Goal: Obtain resource: Download file/media

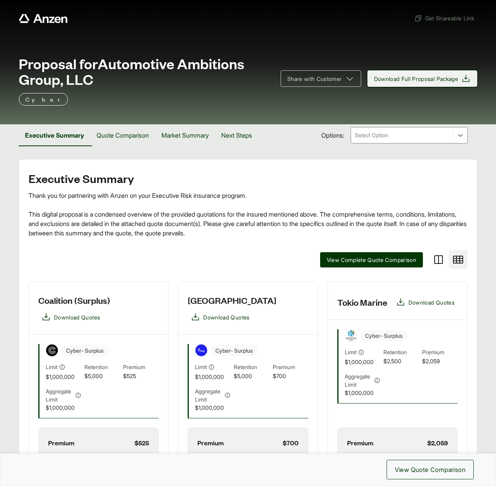
click at [385, 81] on span "Download Full Proposal Package" at bounding box center [416, 79] width 84 height 8
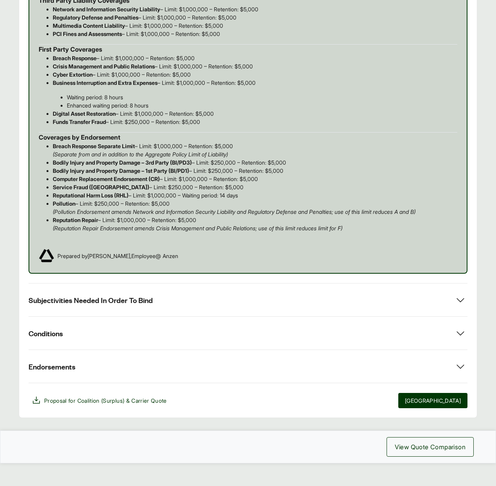
scroll to position [515, 0]
click at [106, 295] on span "Subjectivities Needed In Order To Bind" at bounding box center [91, 300] width 124 height 10
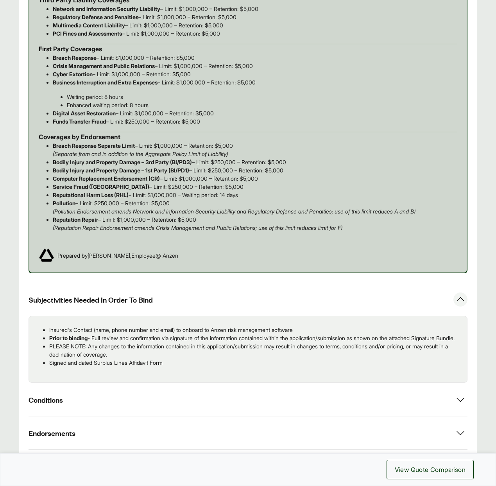
drag, startPoint x: 74, startPoint y: 337, endPoint x: 97, endPoint y: 329, distance: 23.5
click at [97, 334] on p "Prior to binding - Full review and confirmation via signature of the informatio…" at bounding box center [254, 338] width 411 height 8
copy p "Full review and confirmation via signature of the information contained within …"
